Goal: Transaction & Acquisition: Book appointment/travel/reservation

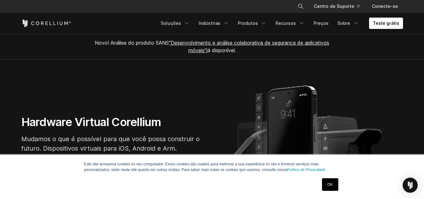
click at [324, 186] on link "OK" at bounding box center [330, 184] width 16 height 13
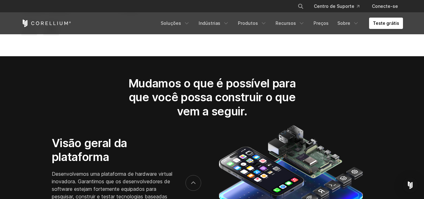
scroll to position [940, 0]
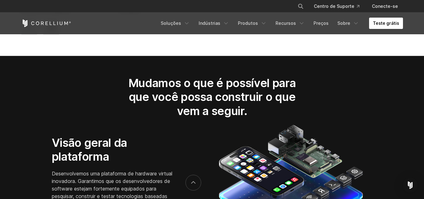
click at [383, 26] on link "Teste grátis" at bounding box center [386, 23] width 34 height 11
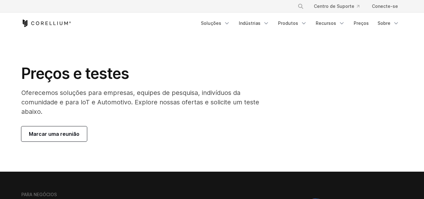
click at [64, 132] on font "Marcar uma reunião" at bounding box center [54, 134] width 51 height 6
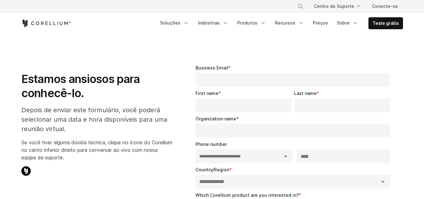
select select "**"
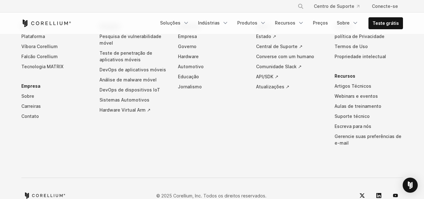
scroll to position [493, 0]
